Goal: Complete application form

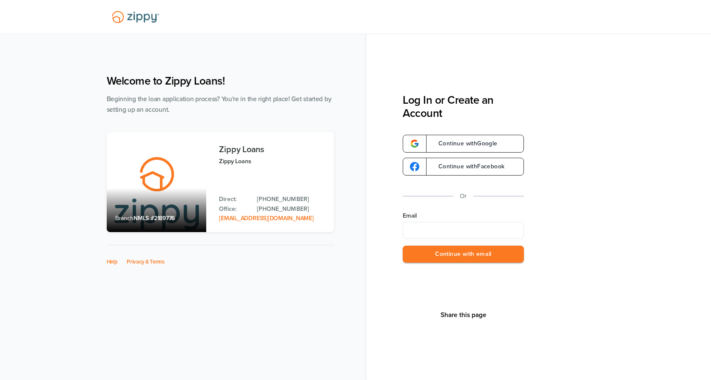
click at [408, 231] on input "Email" at bounding box center [463, 230] width 121 height 17
type input "**********"
click at [440, 258] on button "Continue with email" at bounding box center [463, 254] width 121 height 17
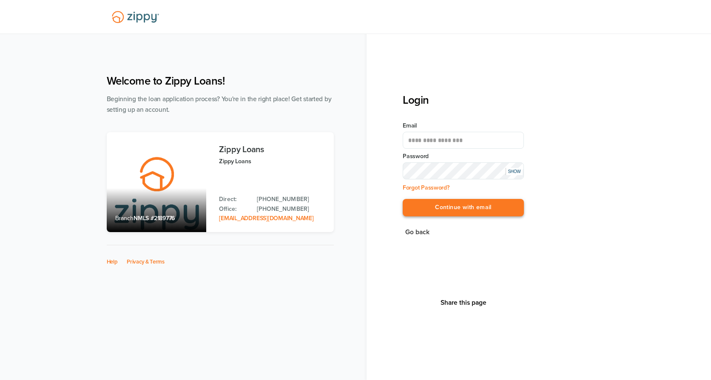
click at [440, 214] on button "Continue with email" at bounding box center [463, 207] width 121 height 17
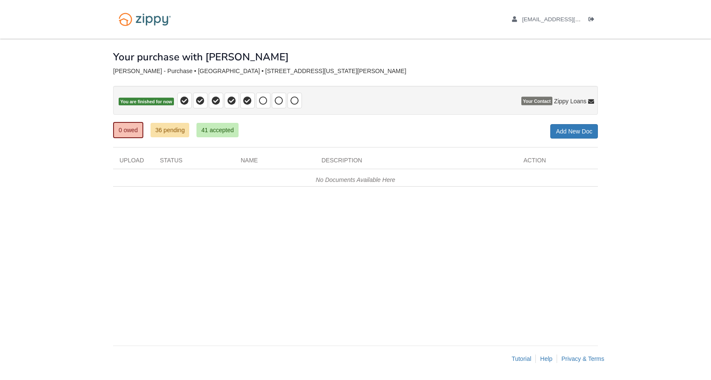
click at [247, 104] on icon at bounding box center [247, 101] width 9 height 9
click at [240, 248] on div "× × × Pending Add Document Notice document will be included in the email sent t…" at bounding box center [355, 188] width 485 height 299
click at [178, 135] on link "36 pending" at bounding box center [170, 130] width 39 height 14
